Goal: Information Seeking & Learning: Understand process/instructions

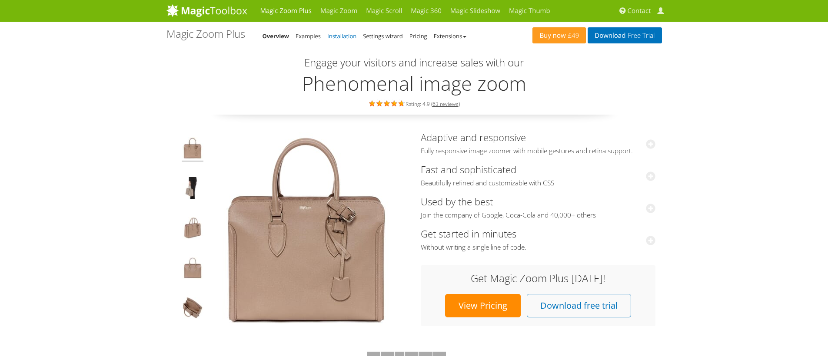
click at [348, 37] on link "Installation" at bounding box center [341, 36] width 29 height 8
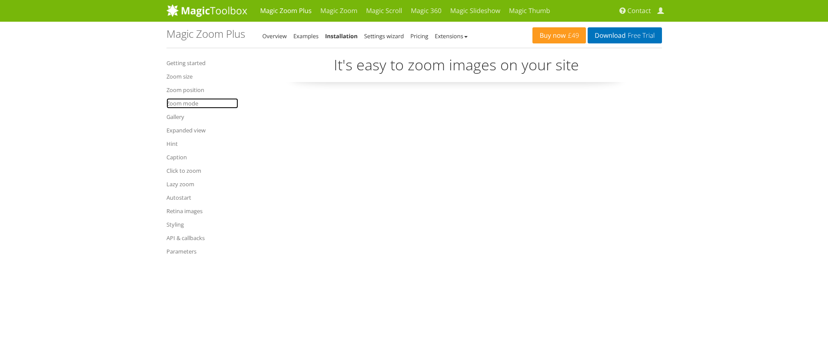
click at [179, 102] on link "Zoom mode" at bounding box center [202, 103] width 72 height 10
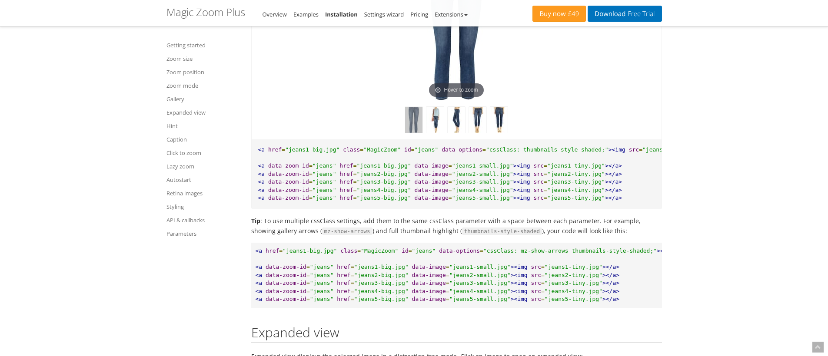
scroll to position [4750, 0]
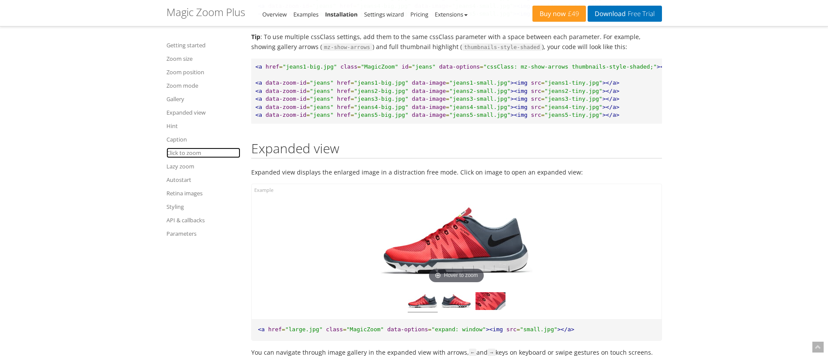
click at [189, 152] on link "Click to zoom" at bounding box center [203, 153] width 74 height 10
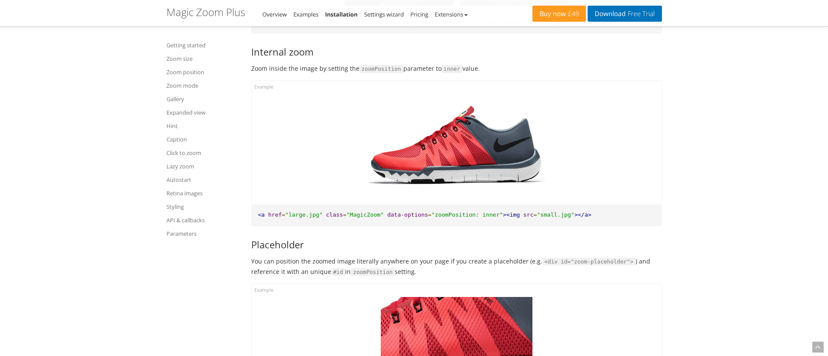
scroll to position [1605, 0]
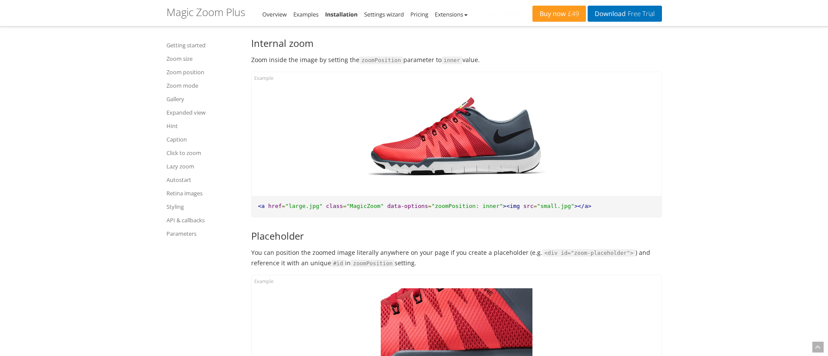
click at [434, 203] on span ""zoomPosition: inner"" at bounding box center [466, 206] width 71 height 7
drag, startPoint x: 436, startPoint y: 206, endPoint x: 499, endPoint y: 206, distance: 62.6
click at [499, 206] on span ""zoomPosition: inner"" at bounding box center [466, 206] width 71 height 7
copy span "zoomPosition: inner"
click at [183, 154] on link "Click to zoom" at bounding box center [203, 153] width 74 height 10
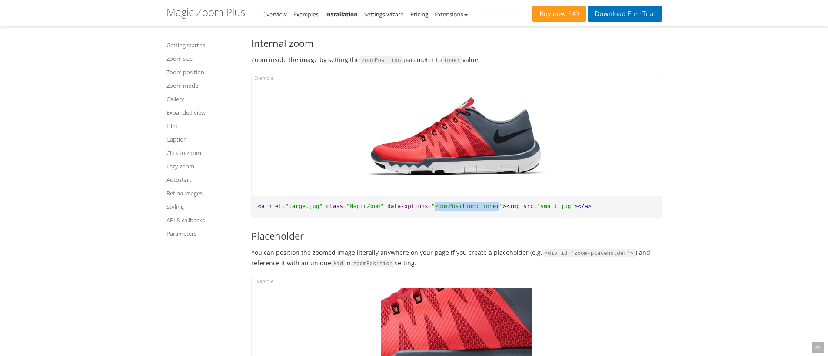
scroll to position [7851, 0]
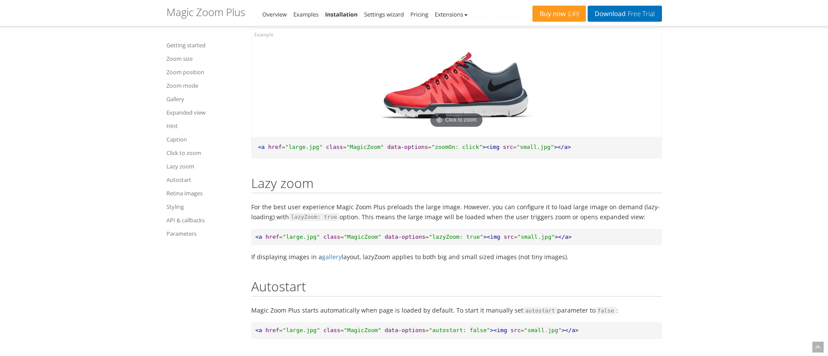
click at [463, 150] on span ""zoomOn: click"" at bounding box center [456, 147] width 51 height 7
drag, startPoint x: 435, startPoint y: 201, endPoint x: 479, endPoint y: 201, distance: 43.4
click at [479, 150] on span ""zoomOn: click"" at bounding box center [456, 147] width 51 height 7
copy span "zoomOn: click"
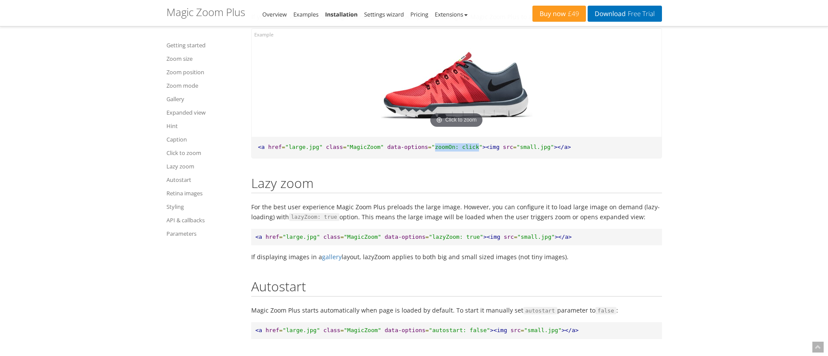
drag, startPoint x: 436, startPoint y: 200, endPoint x: 478, endPoint y: 199, distance: 42.2
click at [478, 150] on span ""zoomOn: click"" at bounding box center [456, 147] width 51 height 7
copy span "zoomOn: click"
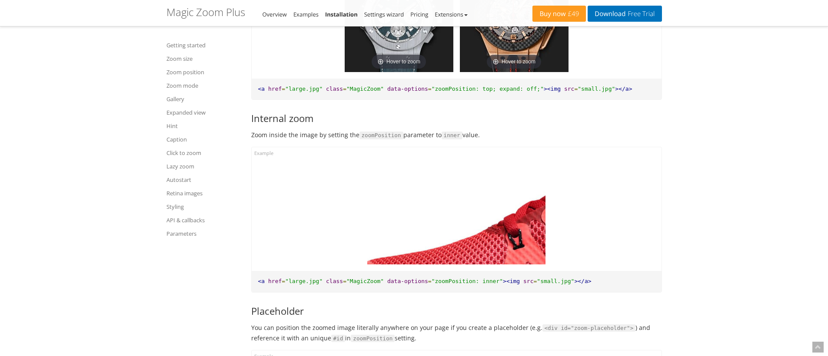
scroll to position [1532, 0]
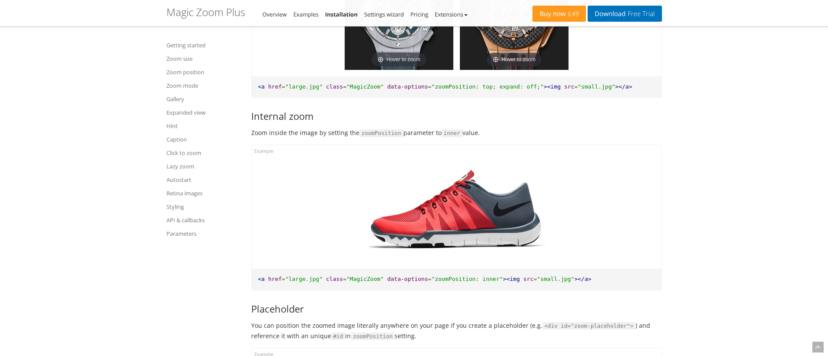
click at [383, 116] on h3 "Internal zoom" at bounding box center [456, 116] width 411 height 10
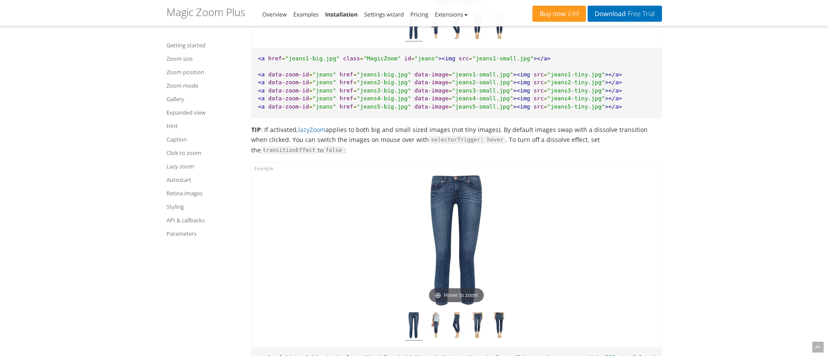
scroll to position [3665, 0]
